Goal: Communication & Community: Answer question/provide support

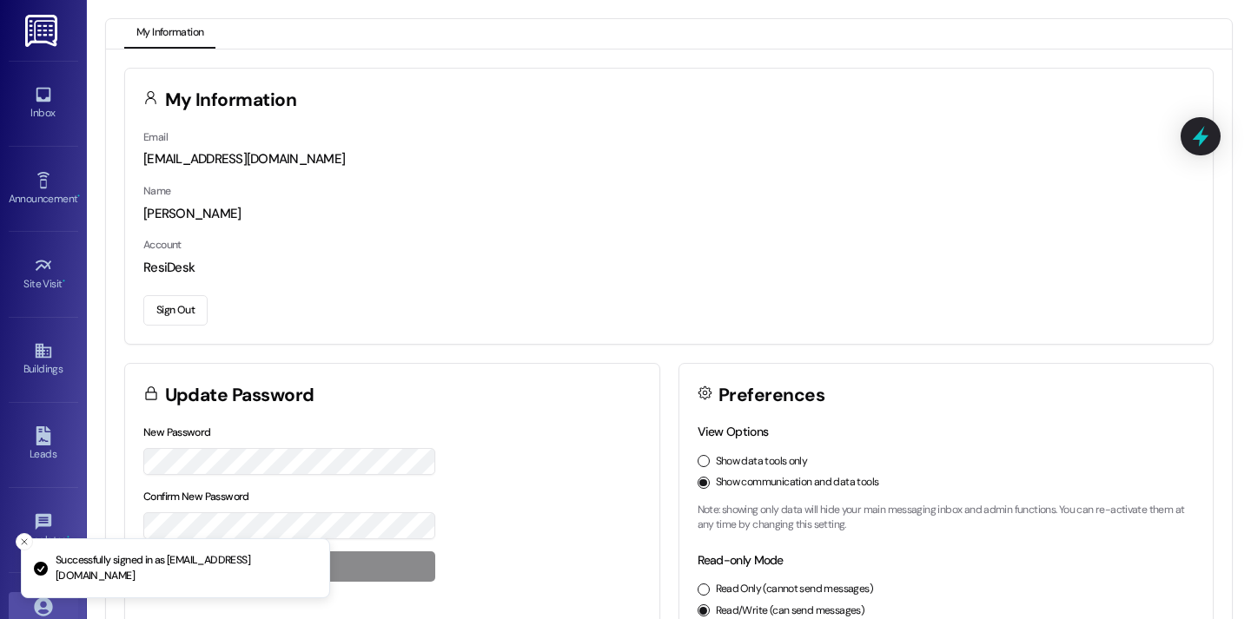
click at [49, 130] on div "Inbox Go to Inbox" at bounding box center [43, 103] width 69 height 85
click at [49, 120] on div "Inbox" at bounding box center [43, 112] width 87 height 17
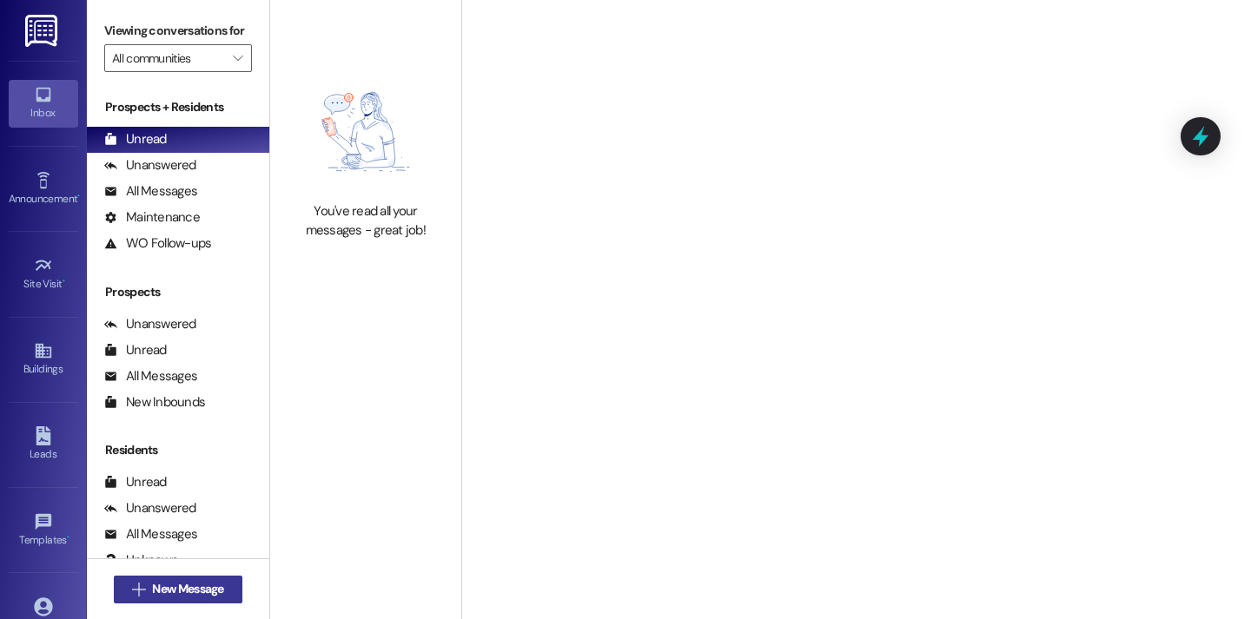
click at [205, 582] on span "New Message" at bounding box center [187, 589] width 71 height 18
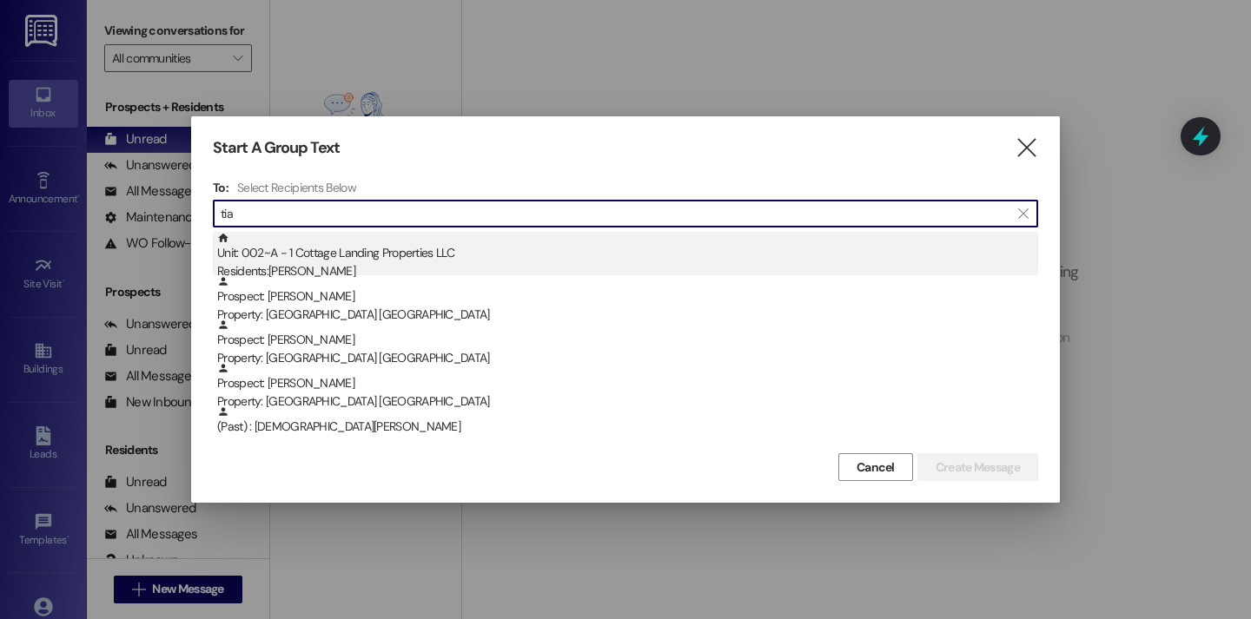
type input "tia"
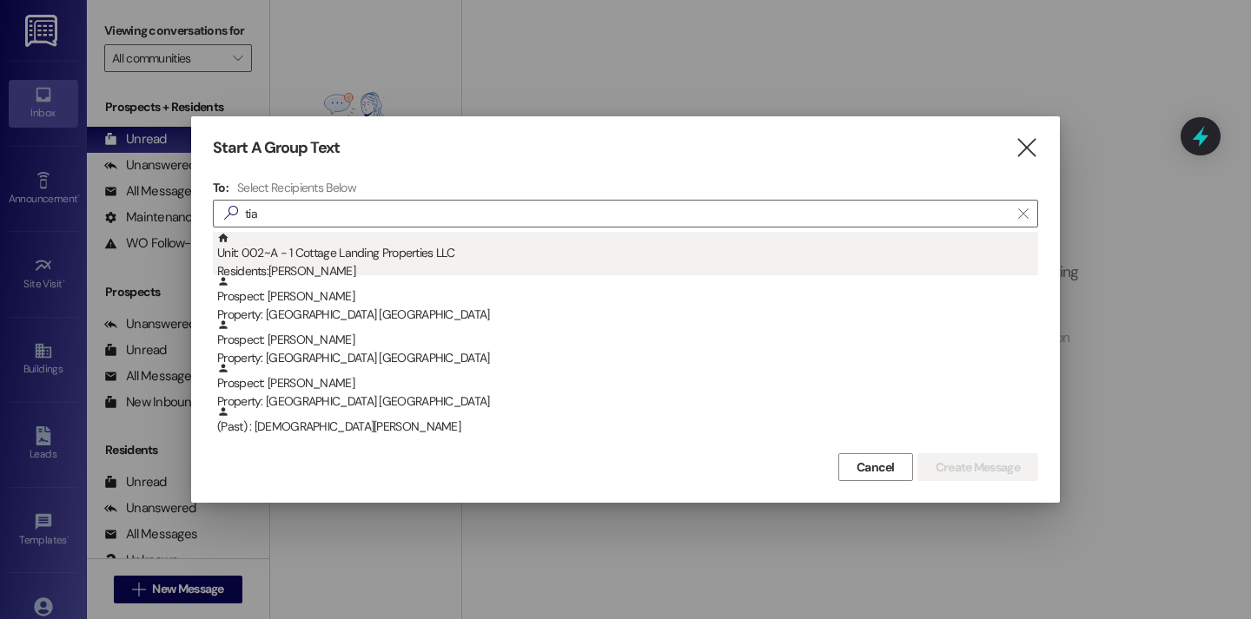
click at [479, 252] on div "Unit: 002~A - 1 Cottage Landing Properties LLC Residents: Tia Miller" at bounding box center [627, 257] width 821 height 50
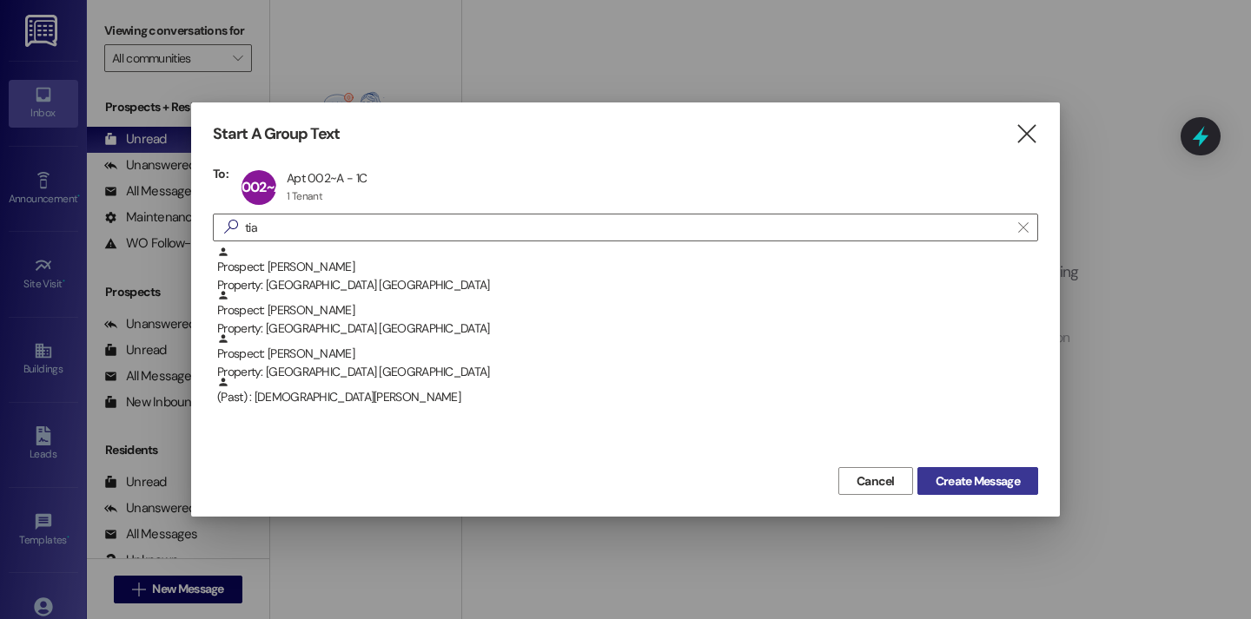
click at [949, 477] on span "Create Message" at bounding box center [977, 481] width 84 height 18
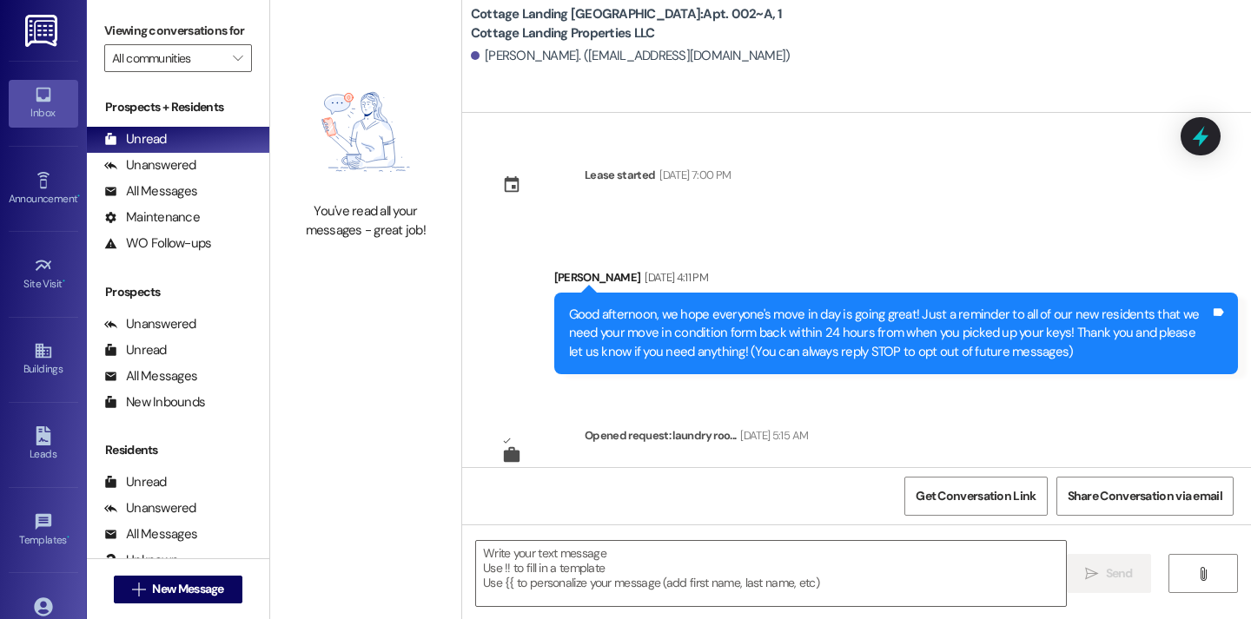
scroll to position [5928, 0]
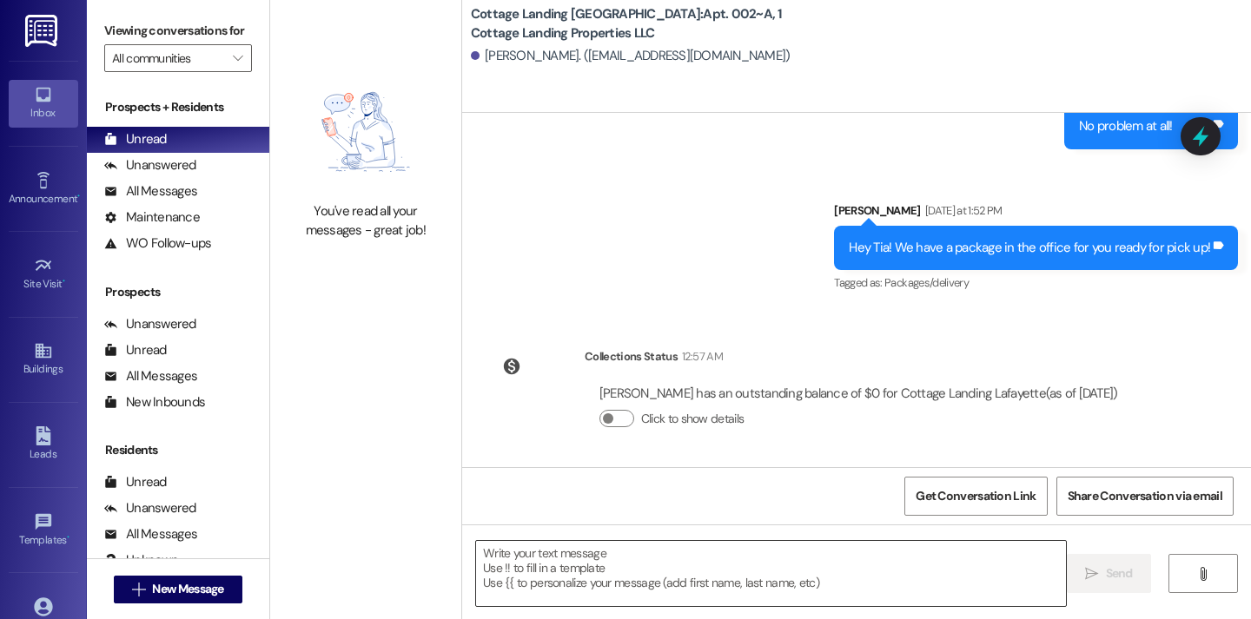
click at [752, 573] on textarea at bounding box center [771, 573] width 590 height 65
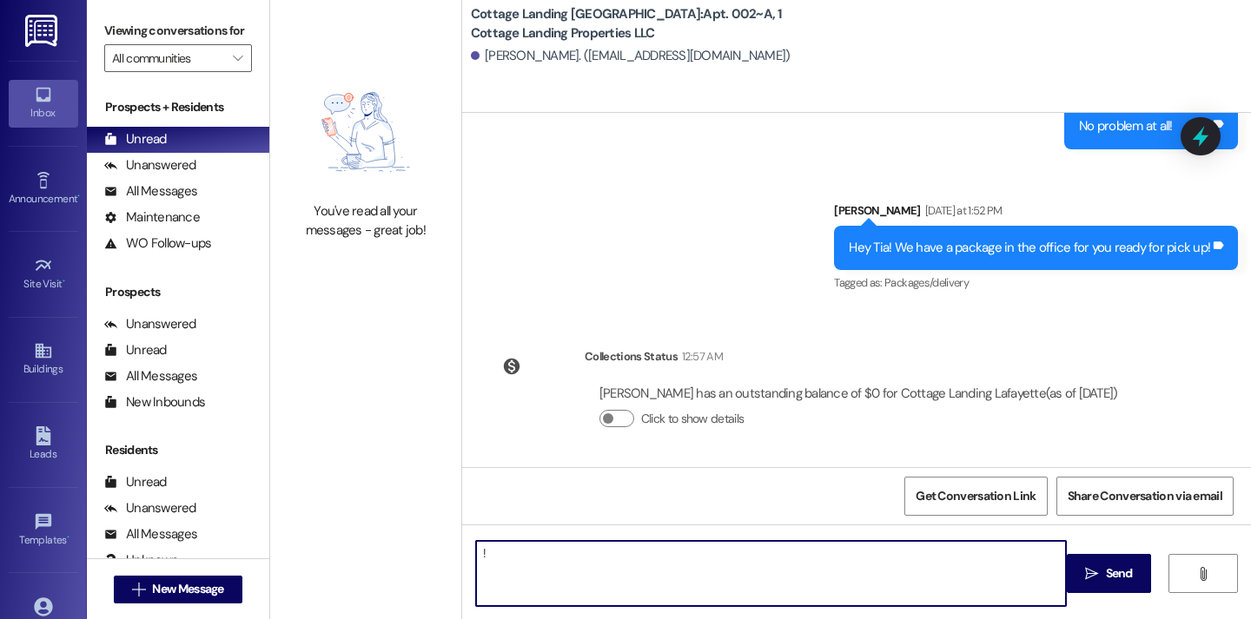
type textarea "!!"
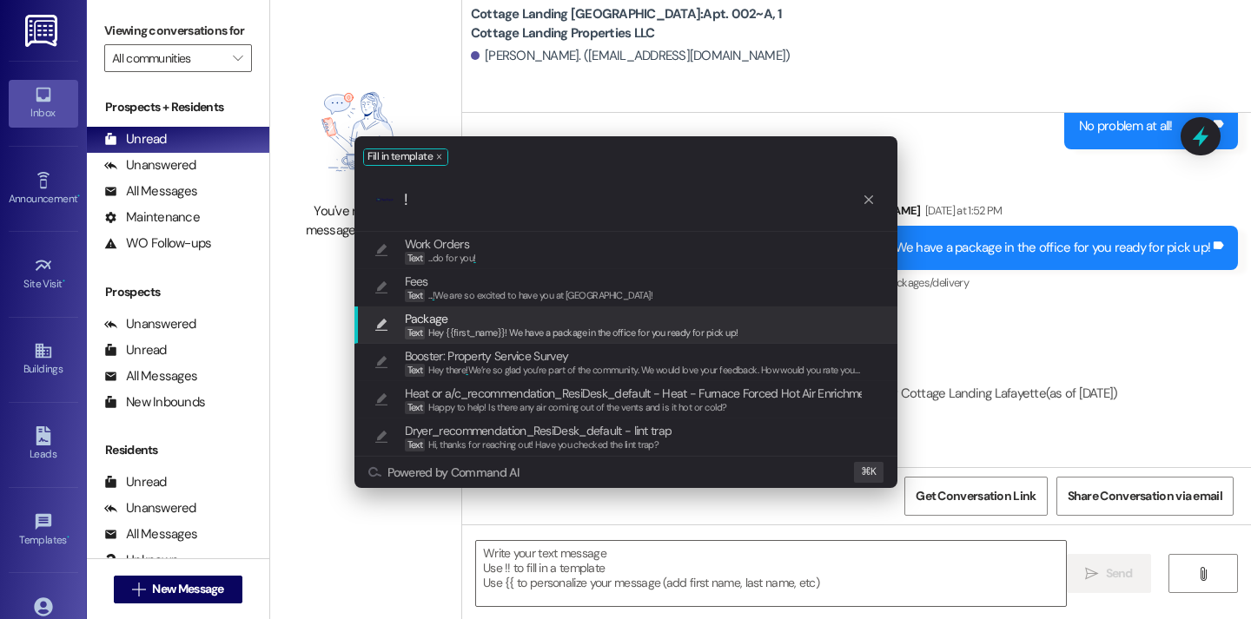
type input "!"
click at [561, 330] on span "Hey {{first_name}}! We have a package in the office for you ready for pick up!" at bounding box center [582, 333] width 309 height 12
type textarea "Hey {{first_name}}! We have a package in the office for you ready for pick up!"
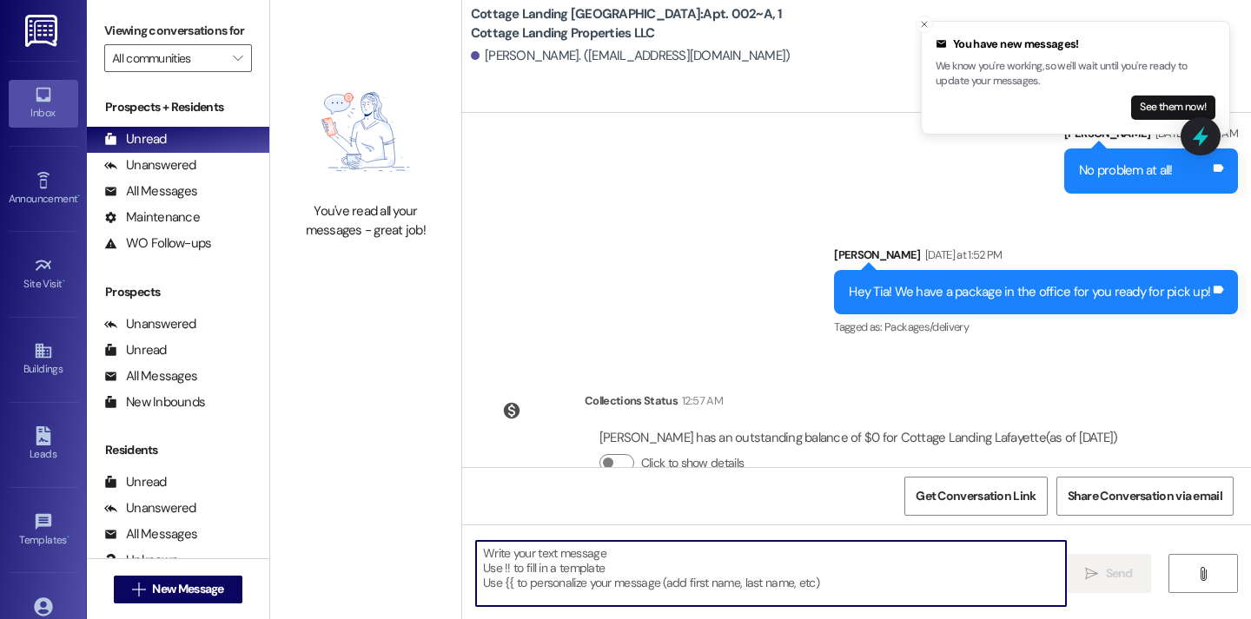
scroll to position [6049, 0]
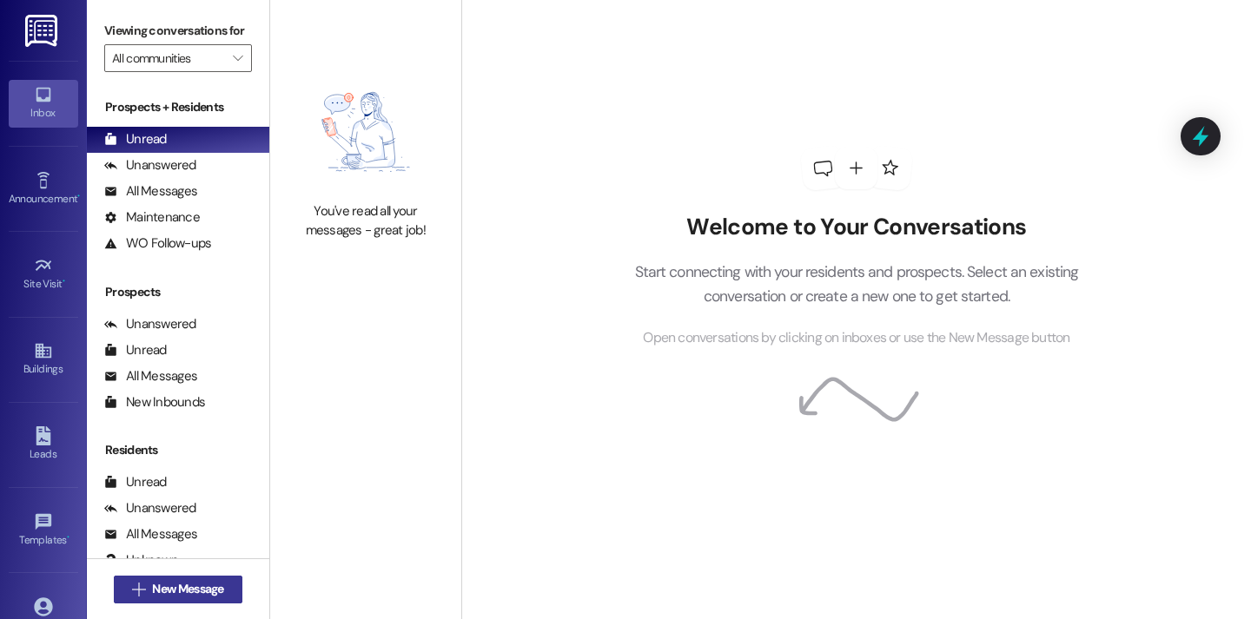
click at [188, 594] on span "New Message" at bounding box center [187, 589] width 71 height 18
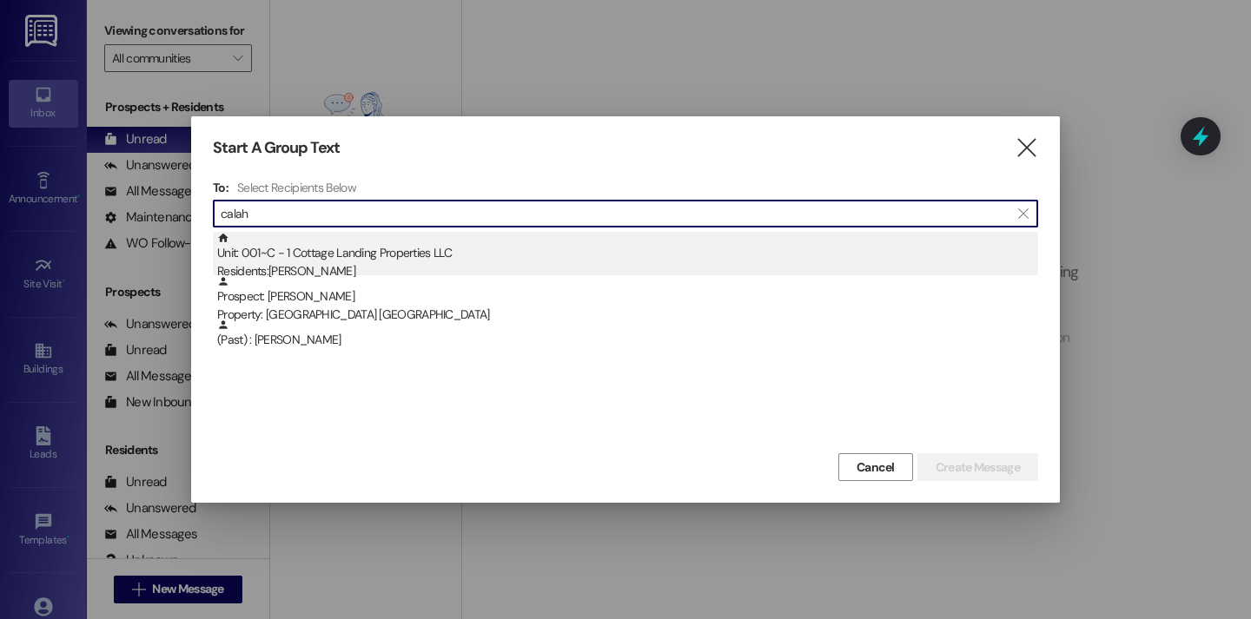
type input "calah"
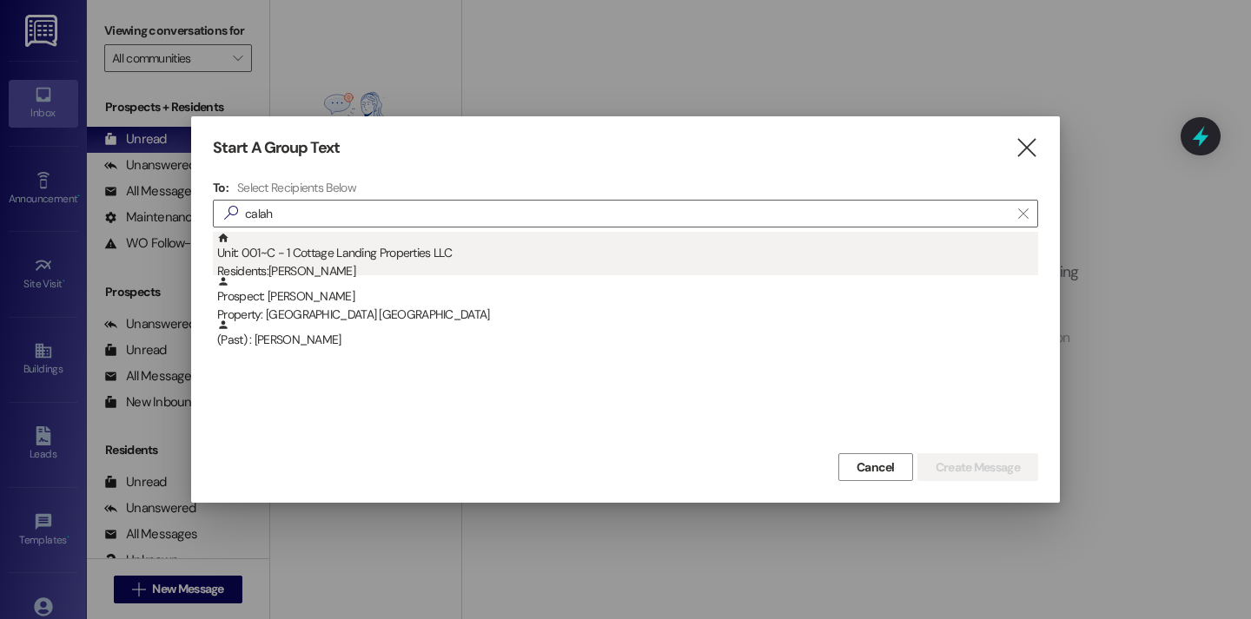
click at [413, 261] on div "Unit: 001~C - 1 Cottage Landing Properties LLC Residents: [PERSON_NAME]" at bounding box center [627, 257] width 821 height 50
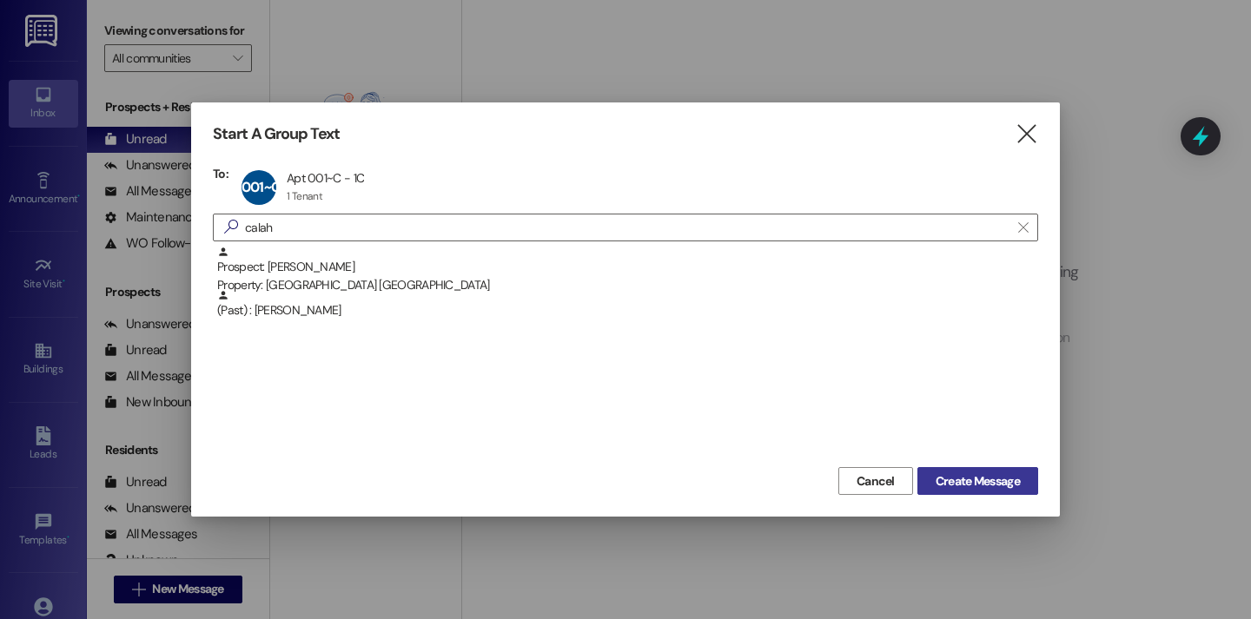
click at [985, 480] on span "Create Message" at bounding box center [977, 481] width 84 height 18
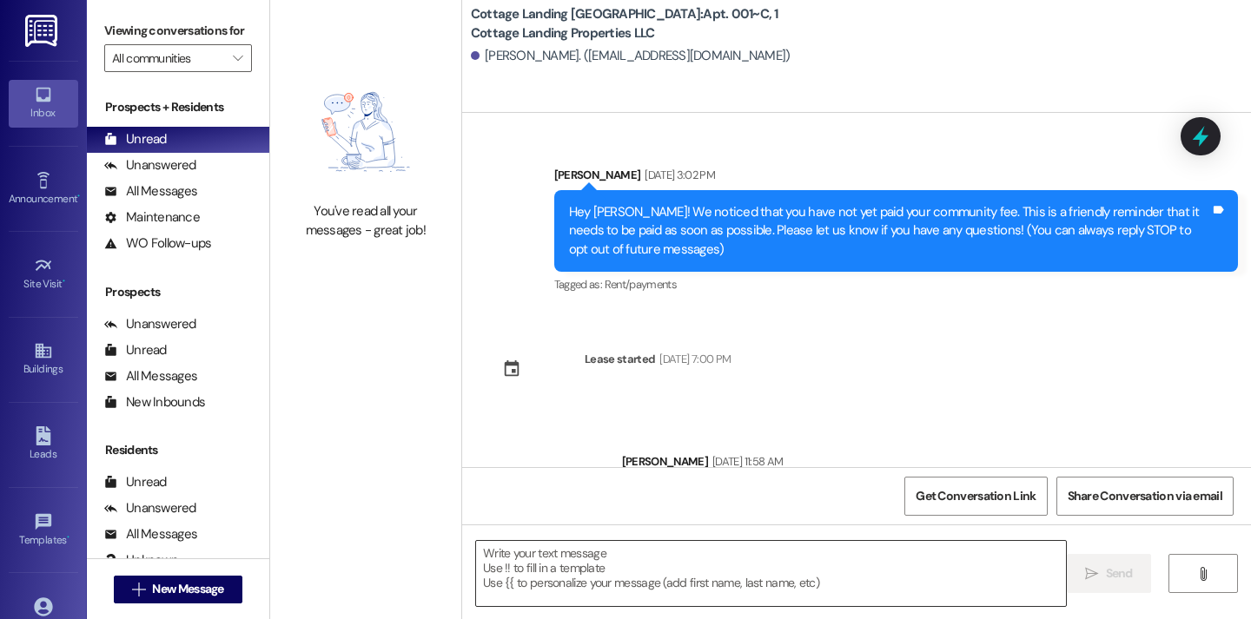
click at [580, 564] on textarea at bounding box center [771, 573] width 590 height 65
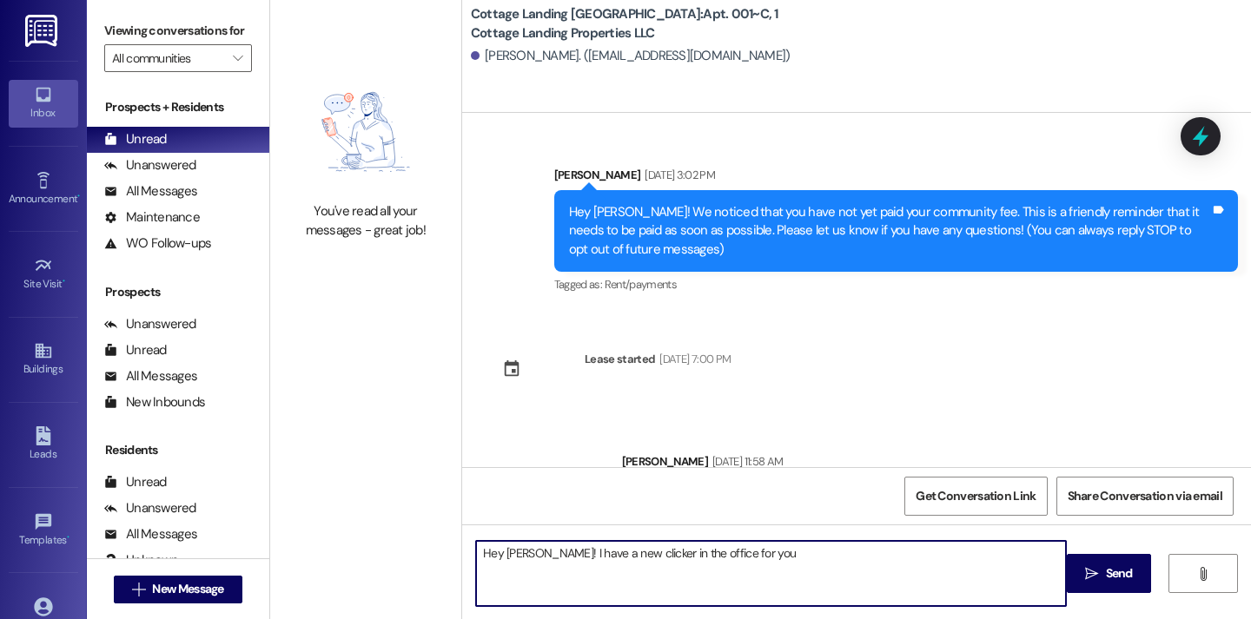
type textarea "Hey [PERSON_NAME]! I have a new clicker in the office for you!"
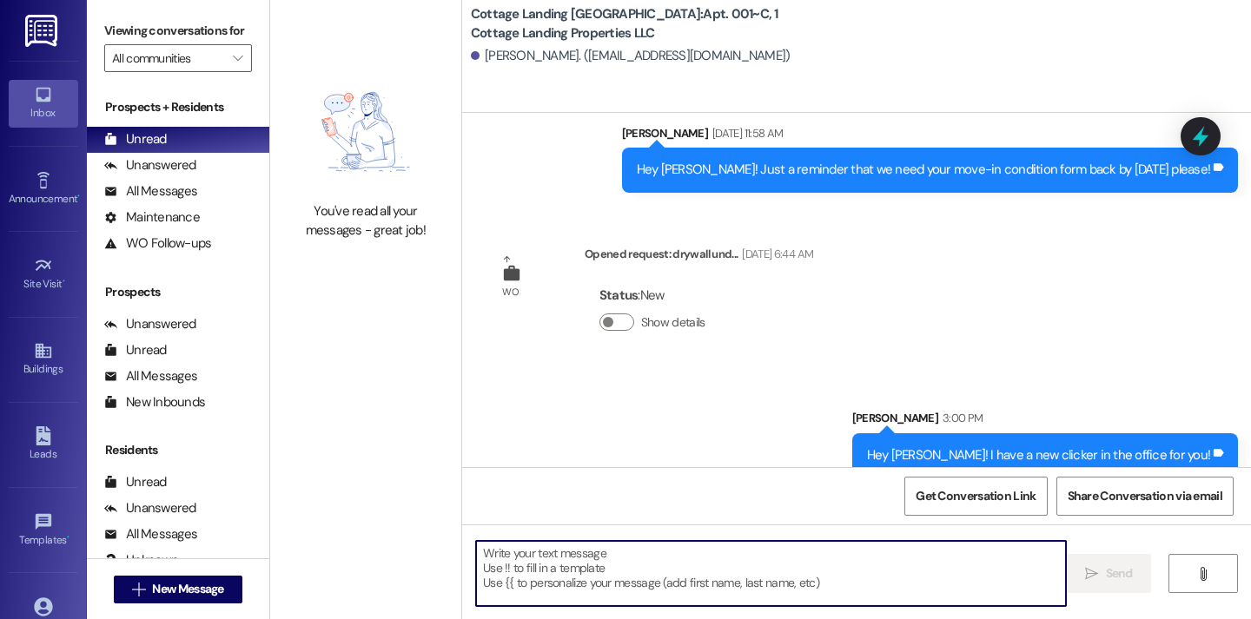
scroll to position [353, 0]
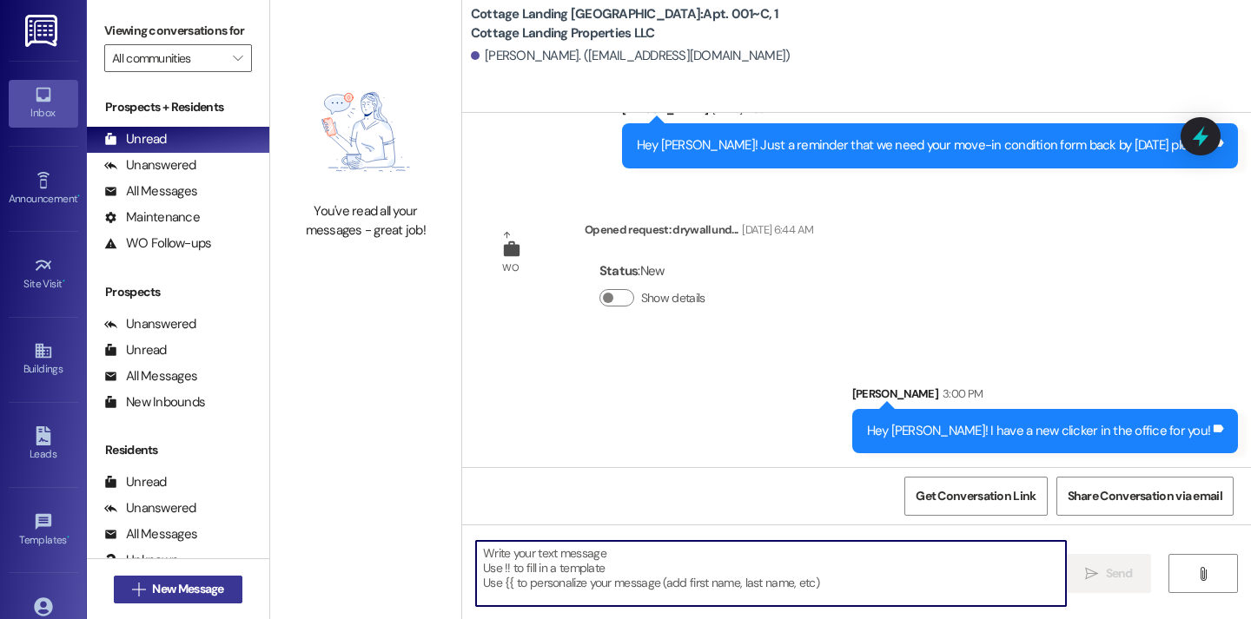
click at [178, 595] on span "New Message" at bounding box center [187, 589] width 71 height 18
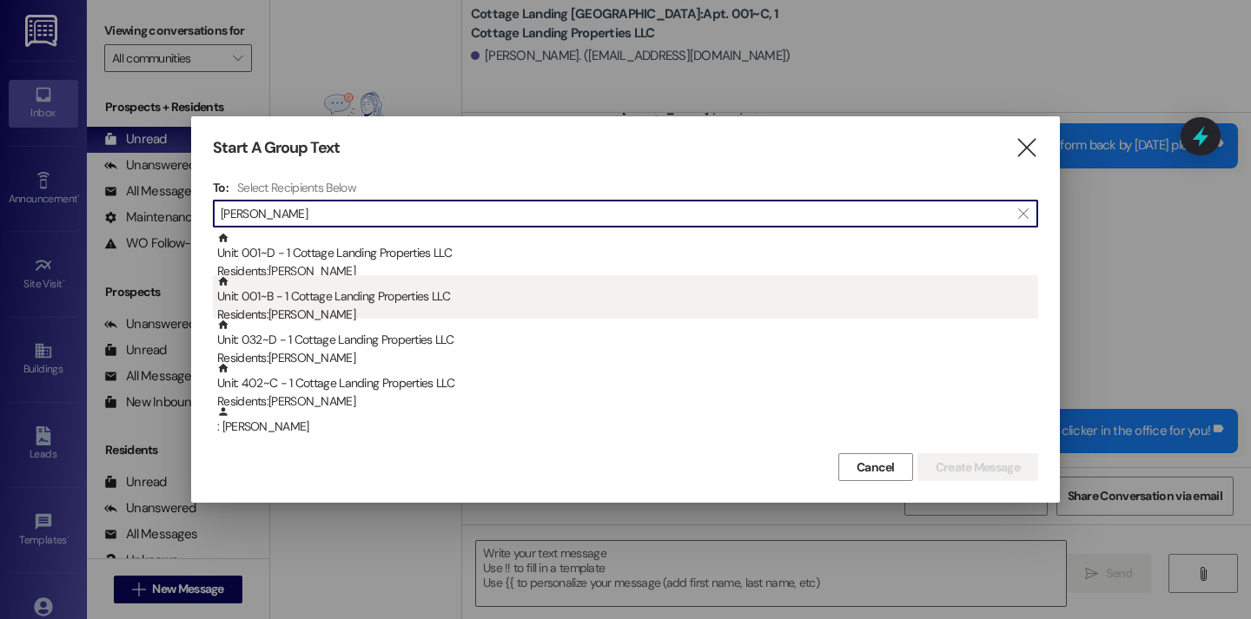
type input "bailey"
click at [334, 297] on div "Unit: 001~B - 1 Cottage Landing Properties LLC Residents: Anna Bailey" at bounding box center [627, 300] width 821 height 50
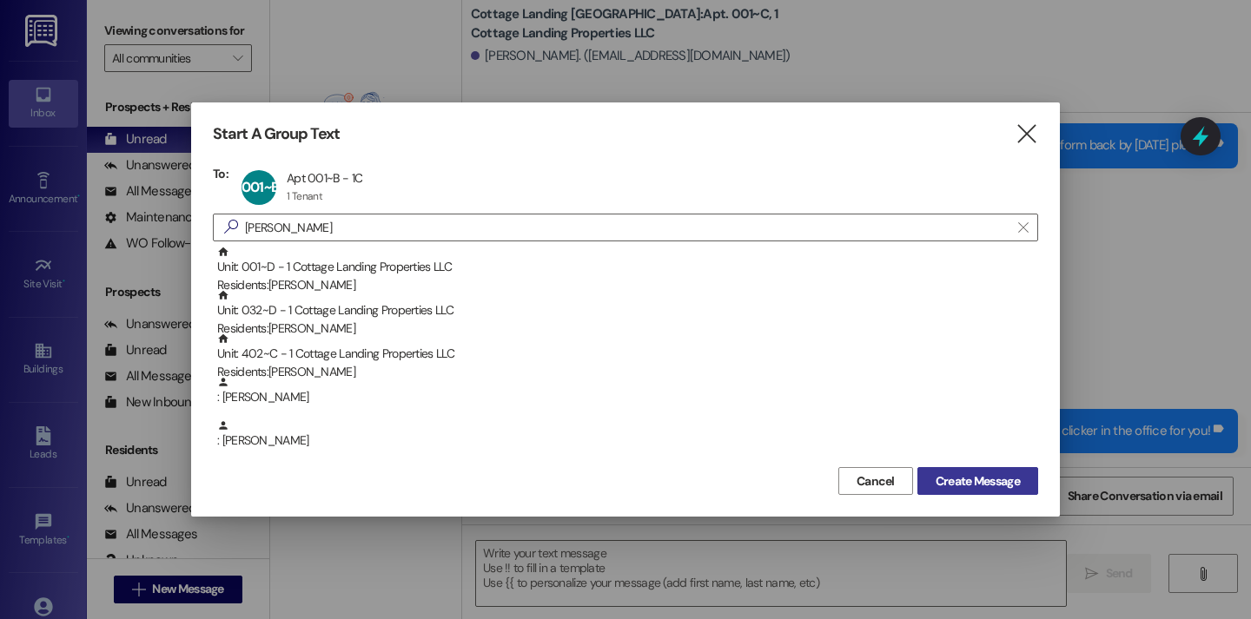
click at [977, 479] on span "Create Message" at bounding box center [977, 481] width 84 height 18
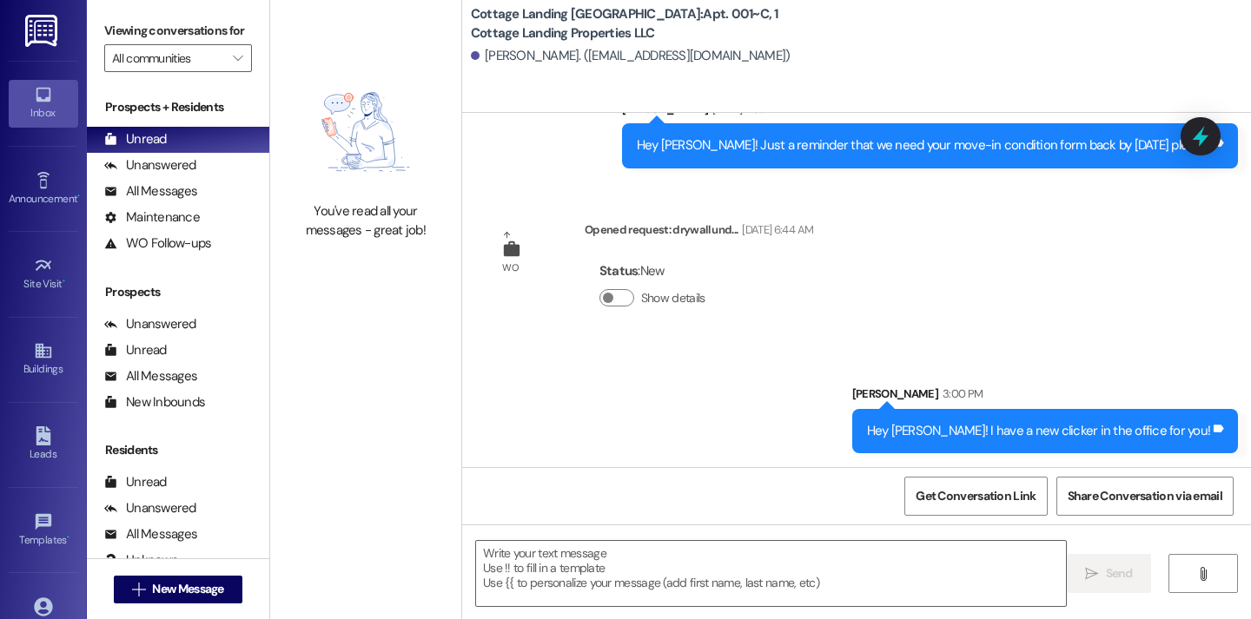
scroll to position [0, 0]
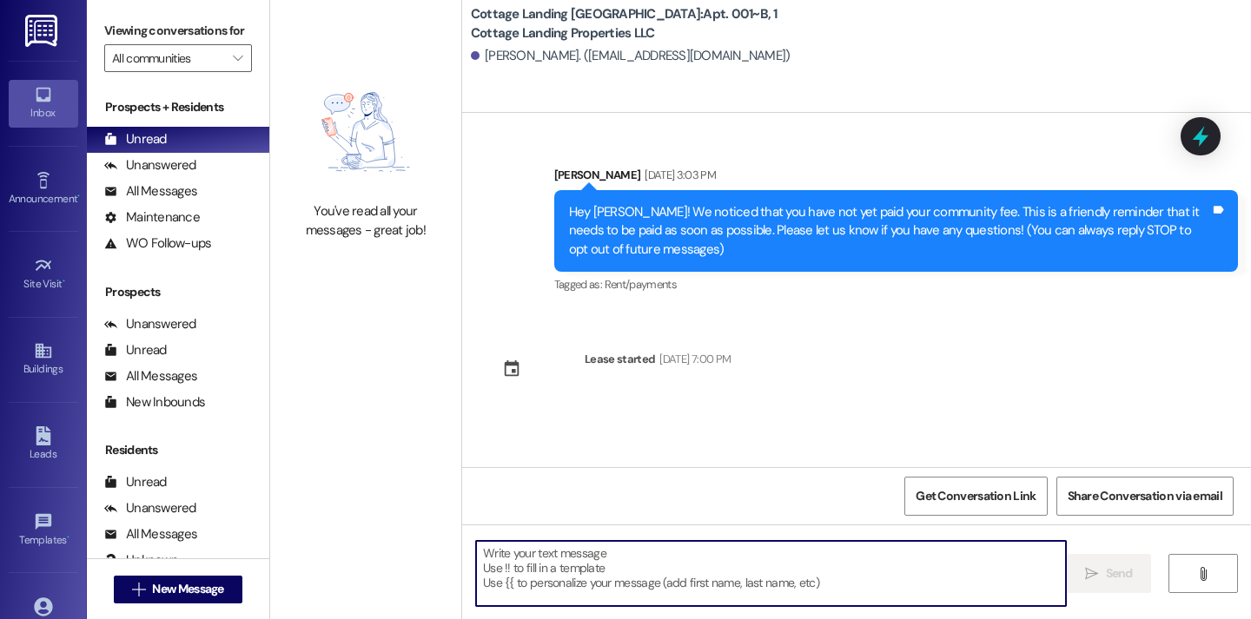
click at [597, 566] on textarea at bounding box center [771, 573] width 590 height 65
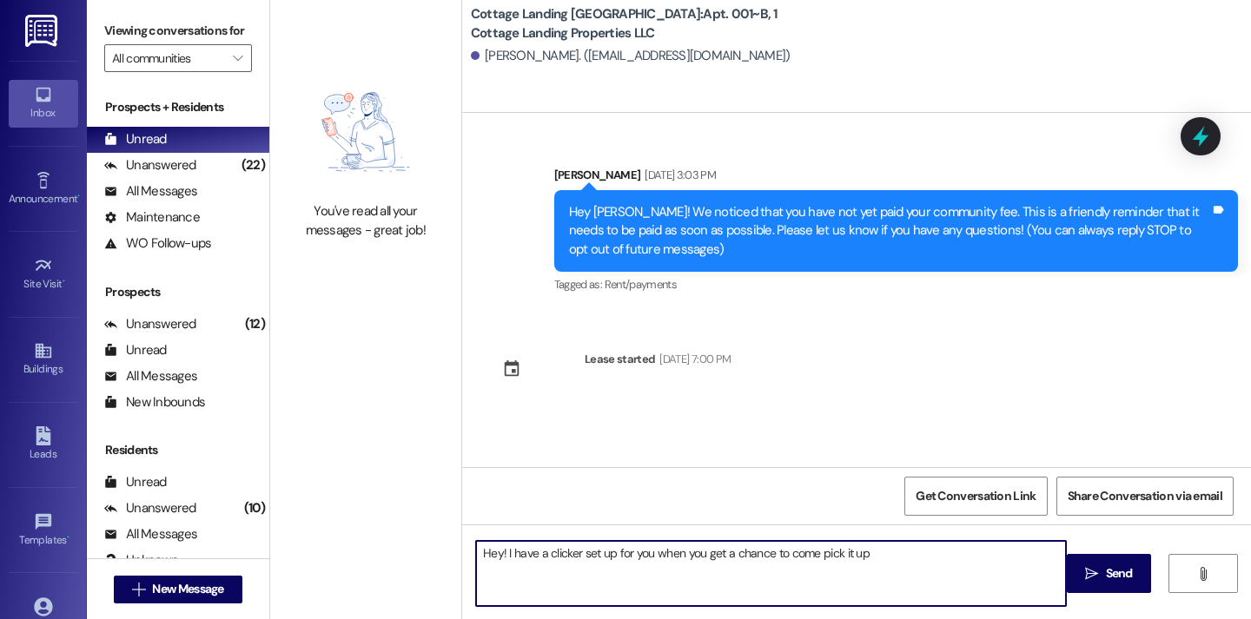
type textarea "Hey! I have a clicker set up for you when you get a chance to come pick it up!"
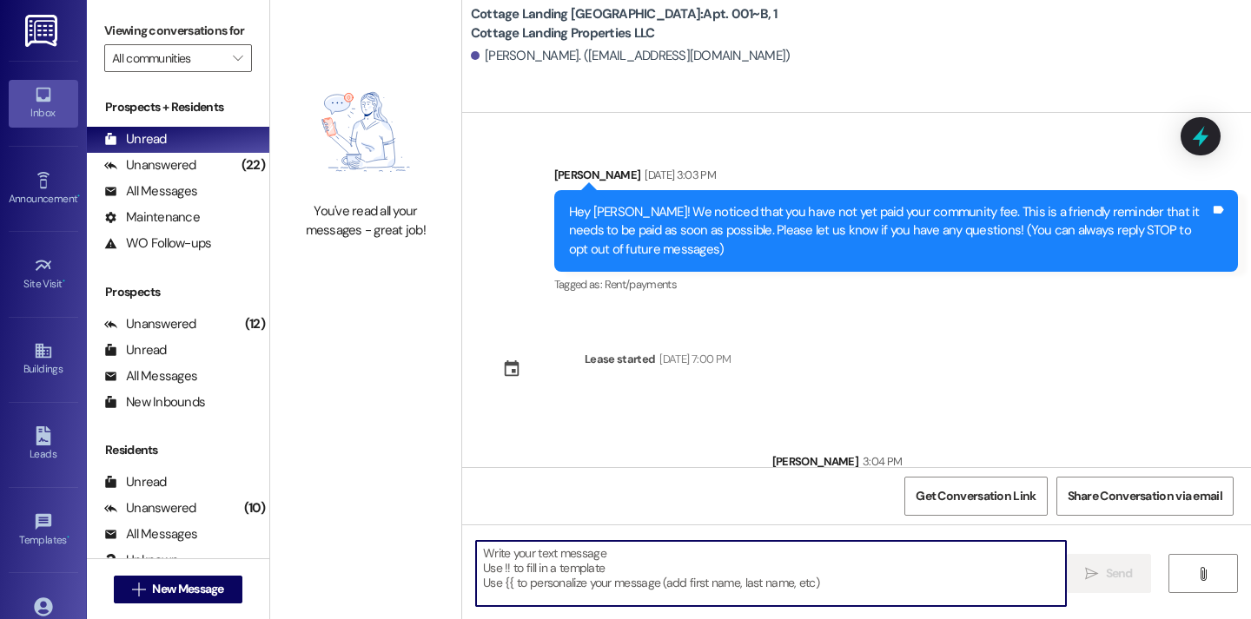
scroll to position [68, 0]
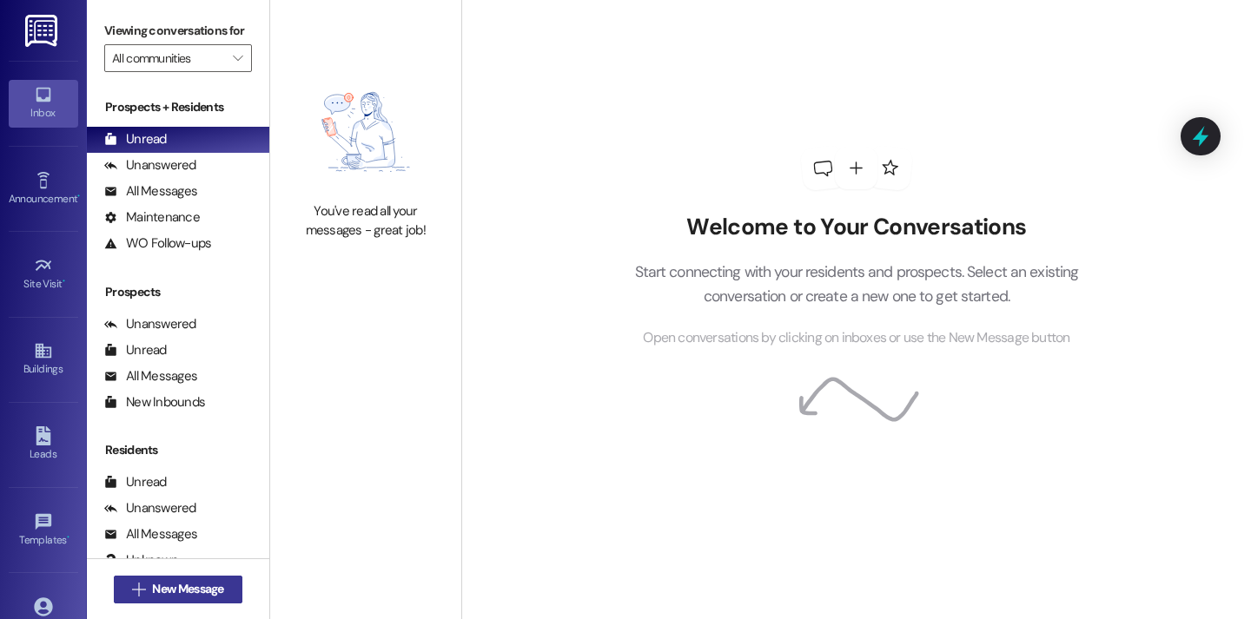
click at [208, 586] on span "New Message" at bounding box center [187, 589] width 71 height 18
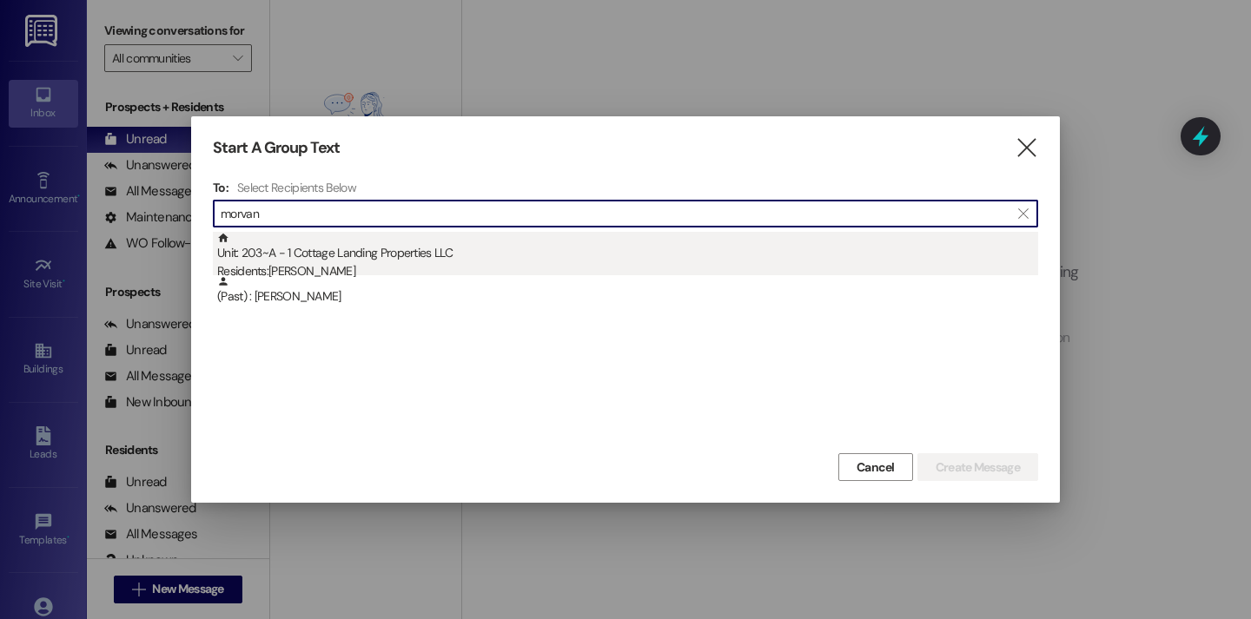
type input "morvan"
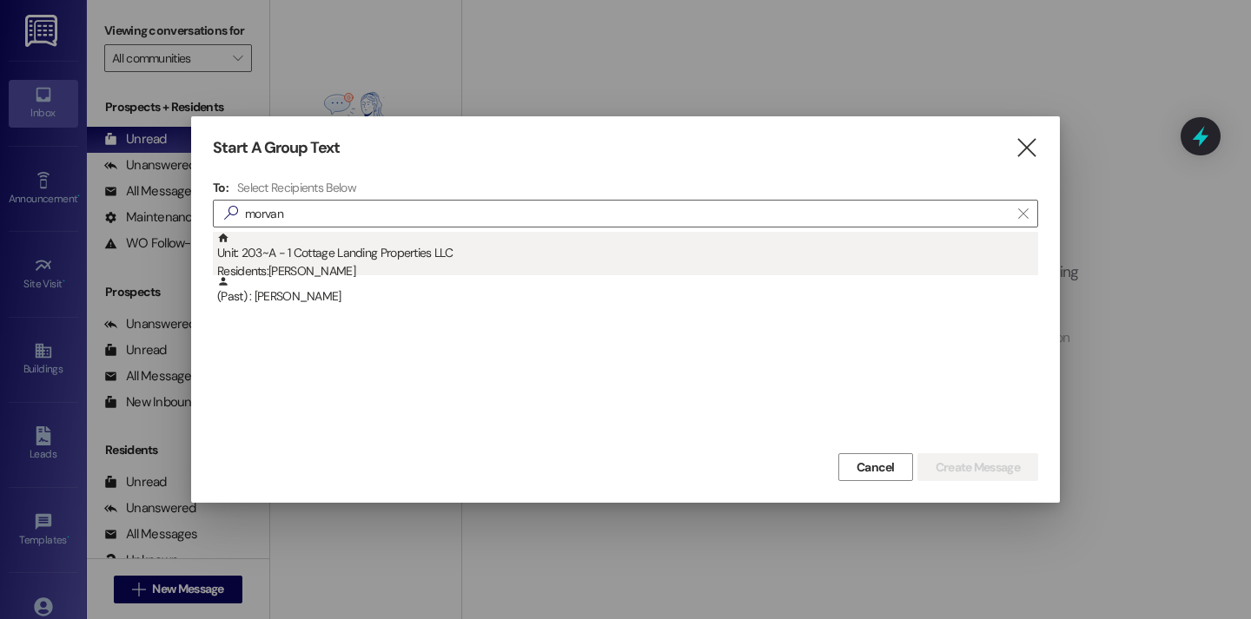
click at [237, 271] on div "Residents: Rachel Morvant" at bounding box center [627, 271] width 821 height 18
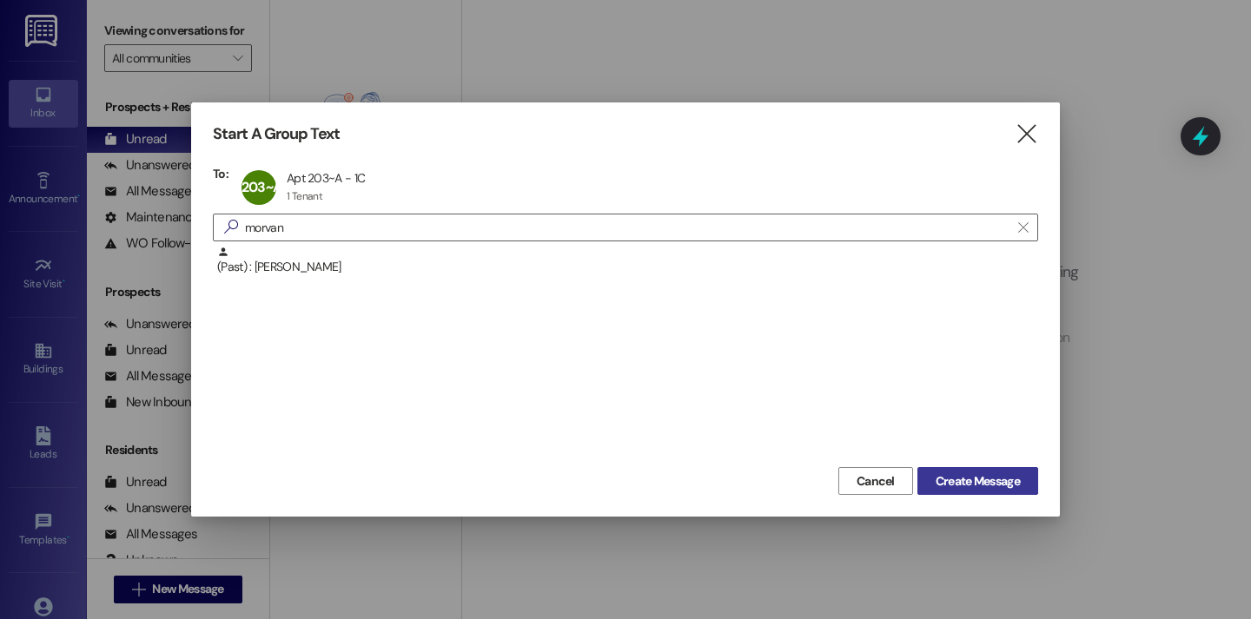
click at [966, 488] on span "Create Message" at bounding box center [977, 481] width 84 height 18
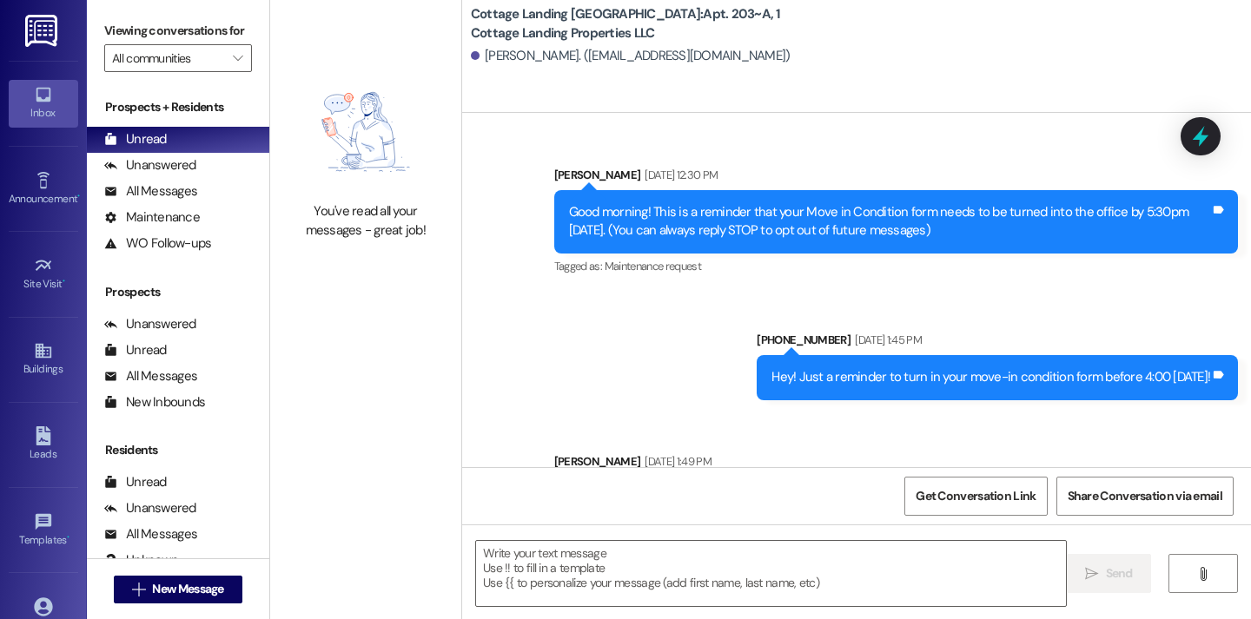
scroll to position [37741, 0]
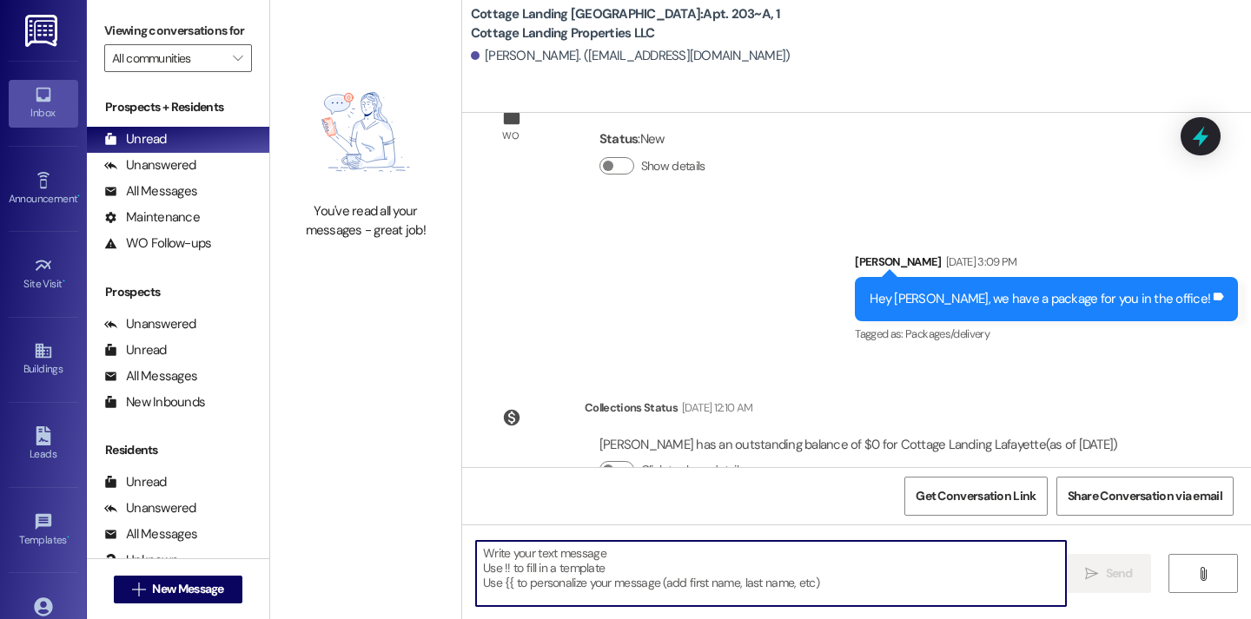
click at [632, 569] on textarea at bounding box center [771, 573] width 590 height 65
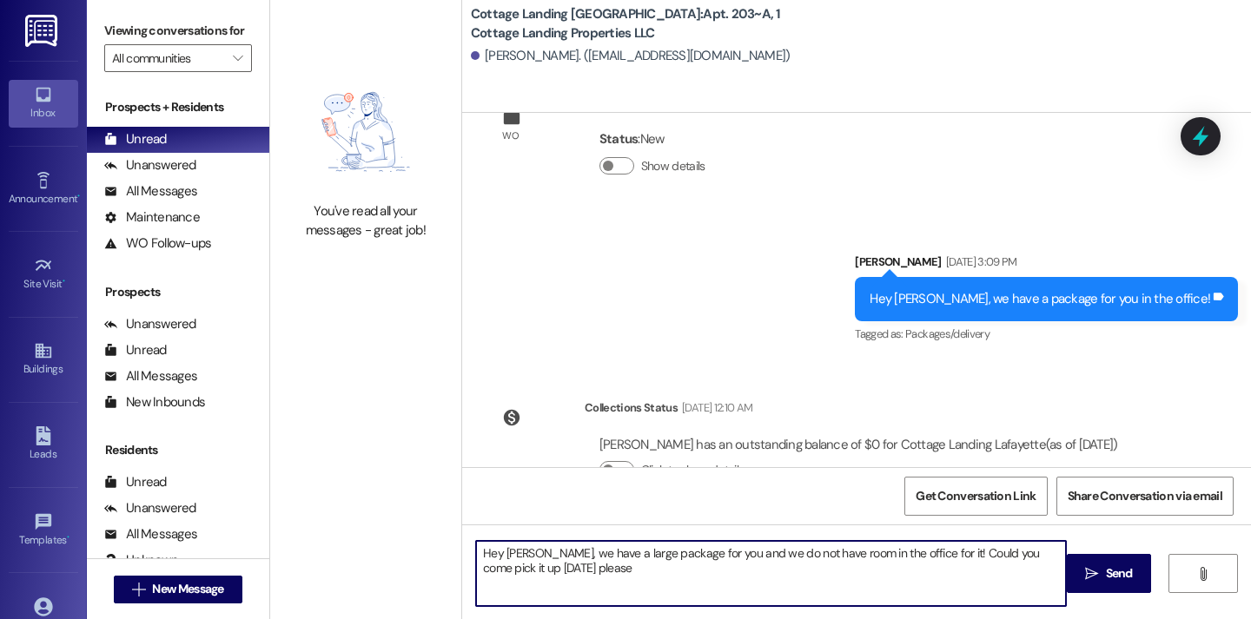
type textarea "Hey Rachel, we have a large package for you and we do not have room in the offi…"
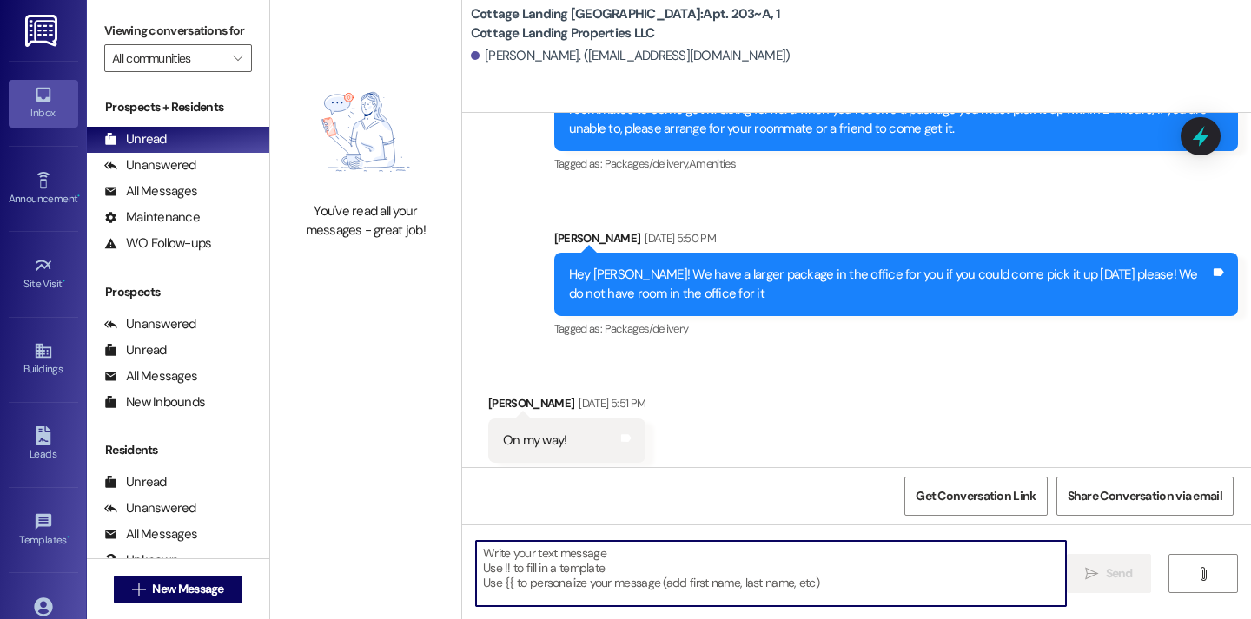
scroll to position [34922, 0]
